Goal: Obtain resource: Obtain resource

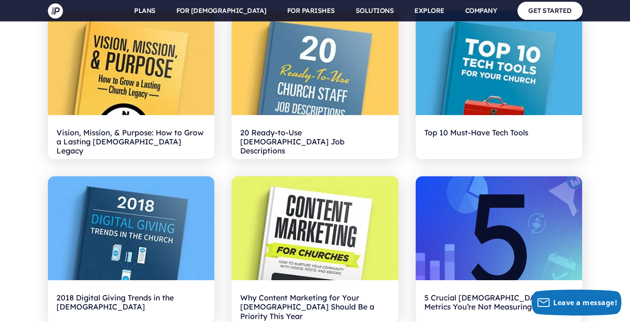
scroll to position [2113, 0]
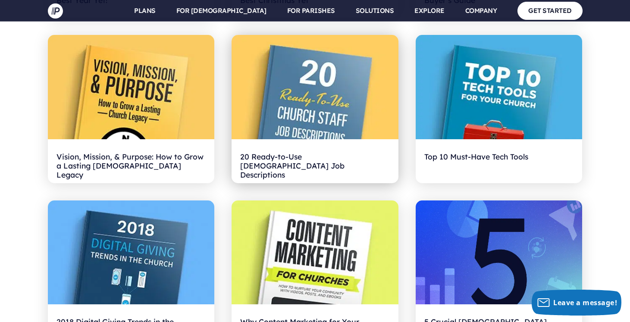
click at [304, 150] on h2 "20 Ready-to-Use Church Job Descriptions" at bounding box center [315, 161] width 150 height 27
